Goal: Task Accomplishment & Management: Use online tool/utility

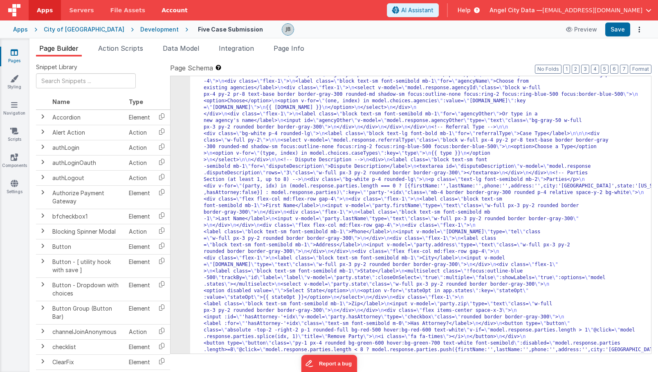
scroll to position [207, 0]
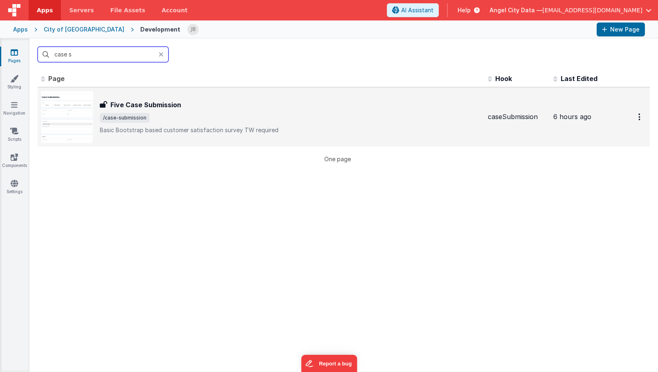
type input "case s"
click at [138, 105] on h3 "Five Case Submission" at bounding box center [145, 105] width 71 height 10
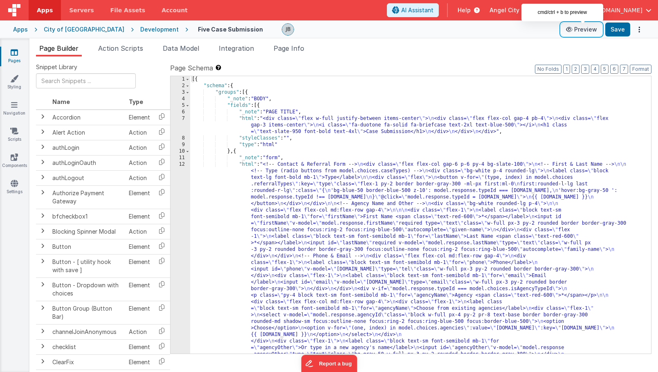
click at [585, 31] on button "Preview" at bounding box center [581, 29] width 41 height 13
click at [132, 43] on li "Action Scripts" at bounding box center [121, 49] width 52 height 13
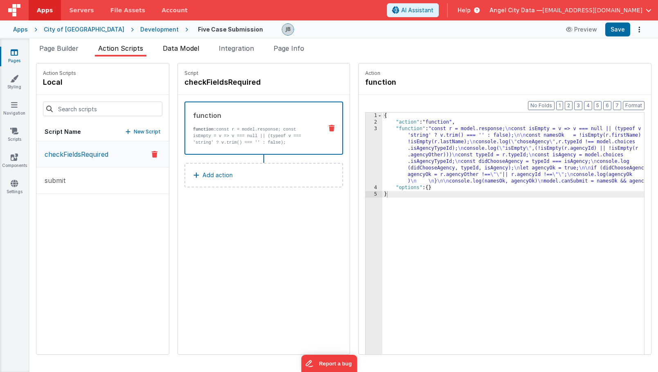
click at [169, 47] on span "Data Model" at bounding box center [181, 48] width 36 height 8
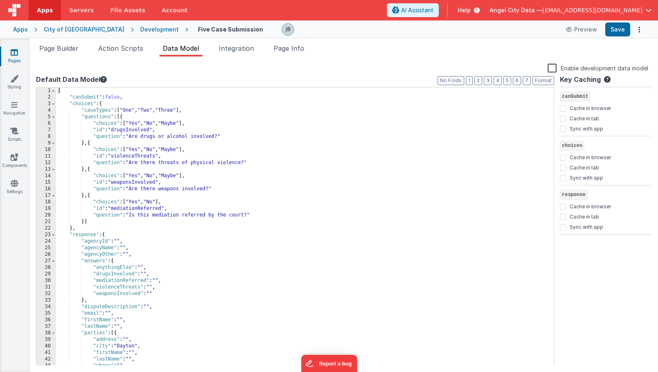
scroll to position [62, 0]
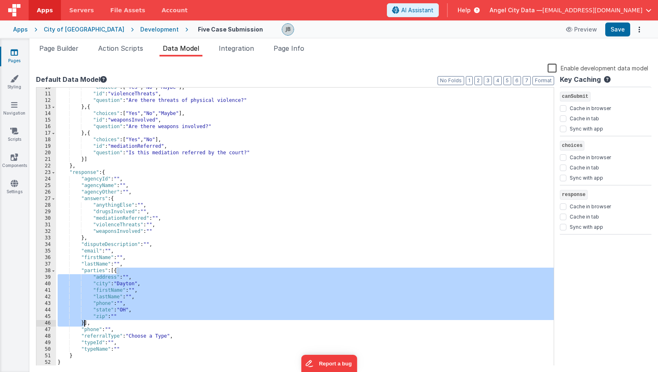
drag, startPoint x: 117, startPoint y: 271, endPoint x: 83, endPoint y: 322, distance: 61.5
click at [83, 322] on div ""choices" : [ "Yes" , "No" , "Maybe" ] , "id" : "violenceThreats" , "question" …" at bounding box center [305, 229] width 498 height 291
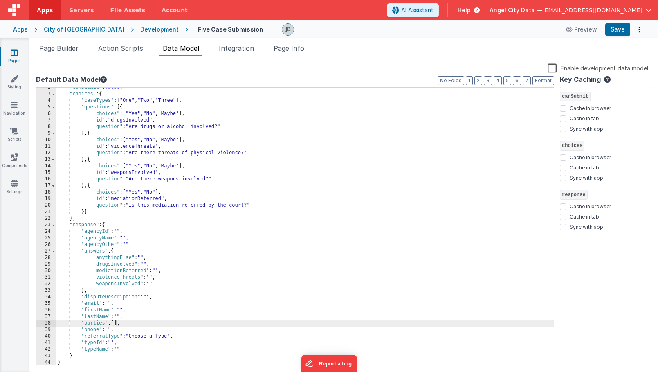
scroll to position [10, 0]
click at [612, 31] on button "Save" at bounding box center [618, 30] width 25 height 14
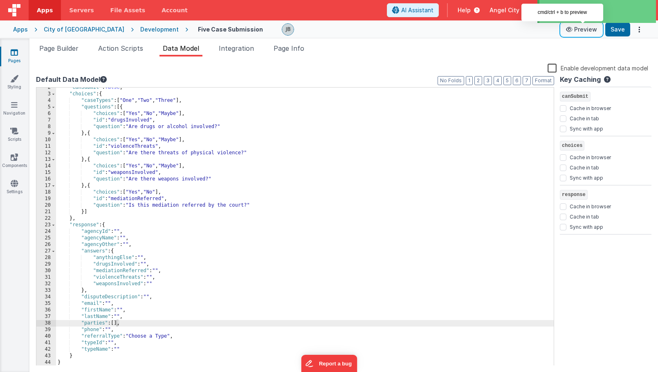
click at [574, 28] on icon at bounding box center [570, 30] width 8 height 6
click at [571, 30] on icon at bounding box center [570, 30] width 8 height 6
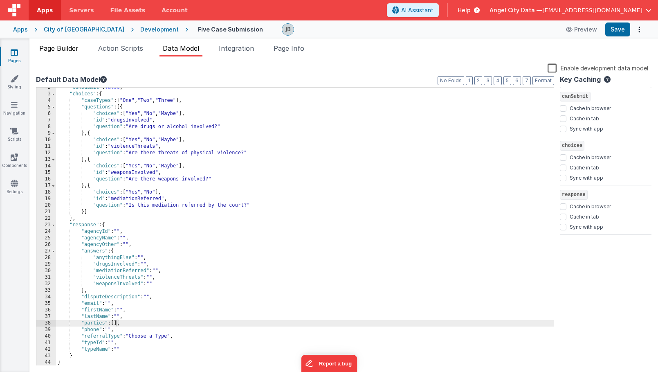
click at [75, 45] on span "Page Builder" at bounding box center [58, 48] width 39 height 8
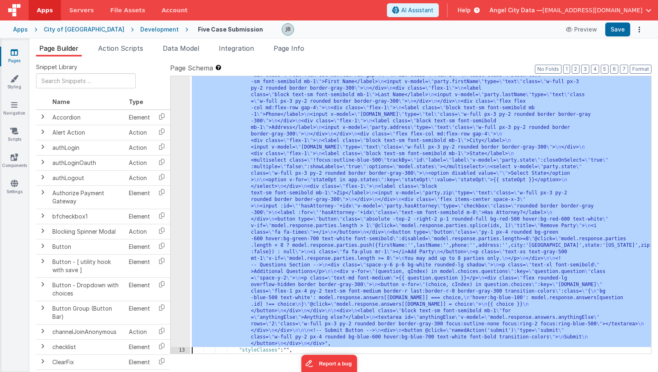
scroll to position [364, 0]
click at [181, 201] on div "12" at bounding box center [181, 72] width 20 height 550
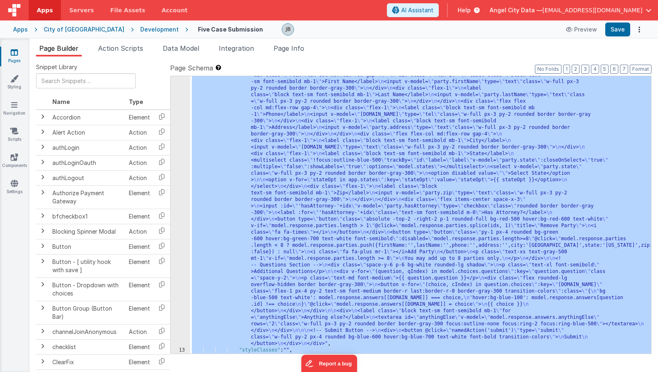
click at [181, 201] on div "12" at bounding box center [181, 72] width 20 height 550
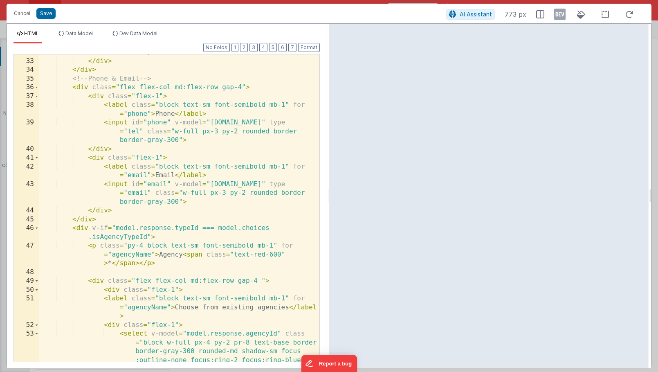
scroll to position [411, 0]
click at [23, 15] on button "Cancel" at bounding box center [22, 13] width 25 height 11
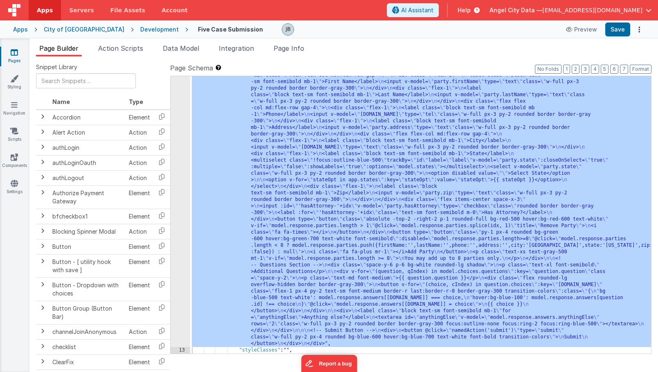
click at [182, 173] on div "12" at bounding box center [181, 72] width 20 height 550
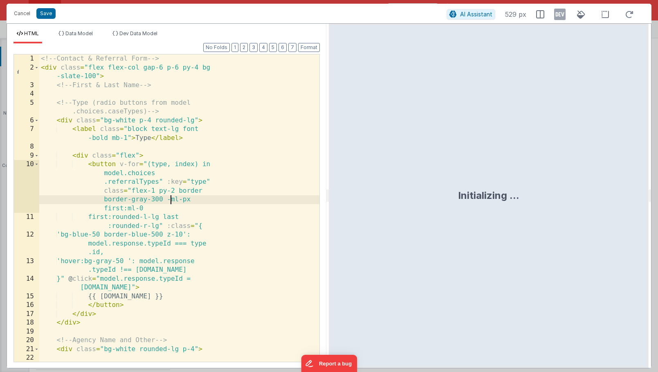
click at [170, 198] on div "<!-- Contact & Referral Form --> < div class = "flex flex-col gap-6 p-6 py-4 bg…" at bounding box center [179, 221] width 280 height 334
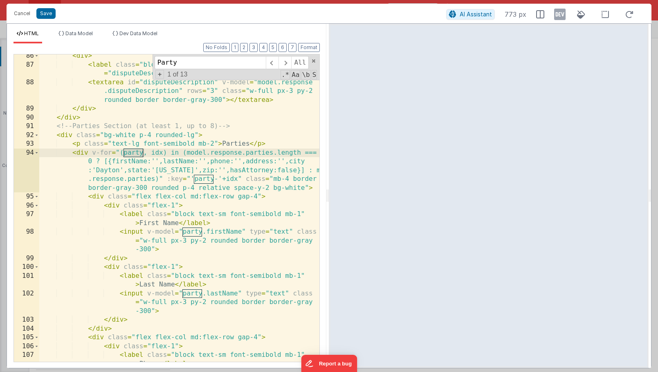
scroll to position [1118, 0]
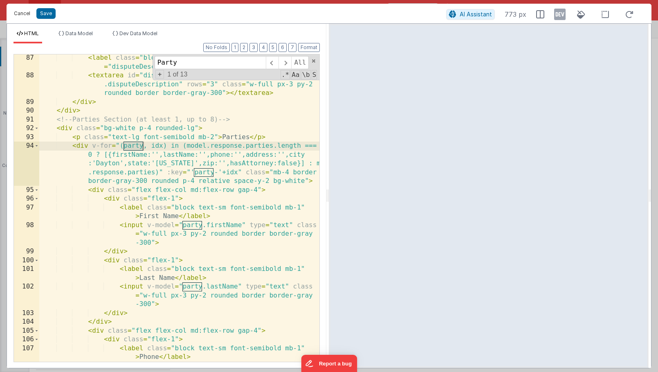
type input "Party"
click at [19, 8] on button "Cancel" at bounding box center [22, 13] width 25 height 11
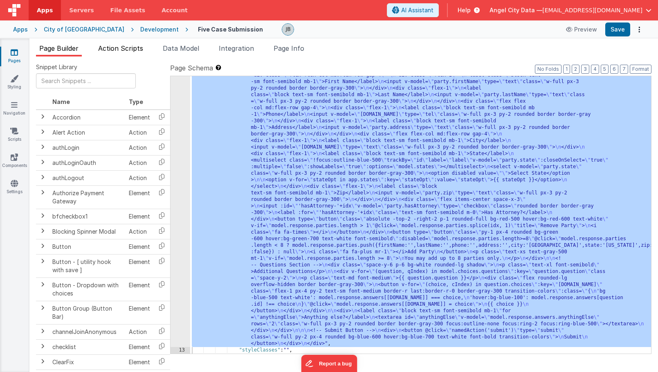
click at [124, 50] on span "Action Scripts" at bounding box center [120, 48] width 45 height 8
